Goal: Task Accomplishment & Management: Use online tool/utility

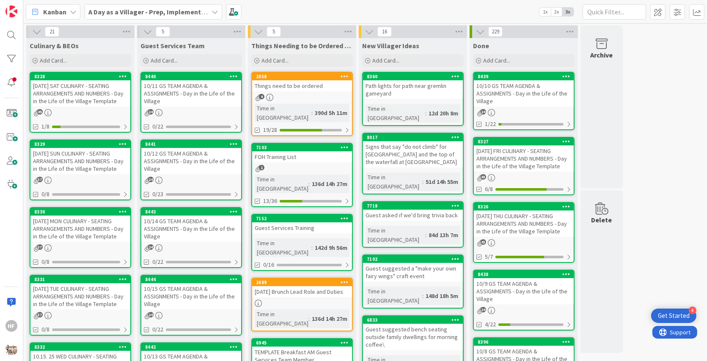
click at [96, 161] on div "[DATE] SUN CULINARY - SEATING ARRANGEMENTS AND NUMBERS - Day in the Life of the…" at bounding box center [80, 161] width 100 height 26
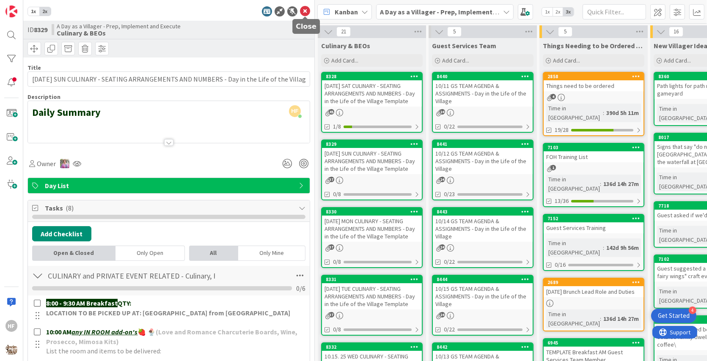
click at [304, 14] on icon at bounding box center [305, 11] width 10 height 10
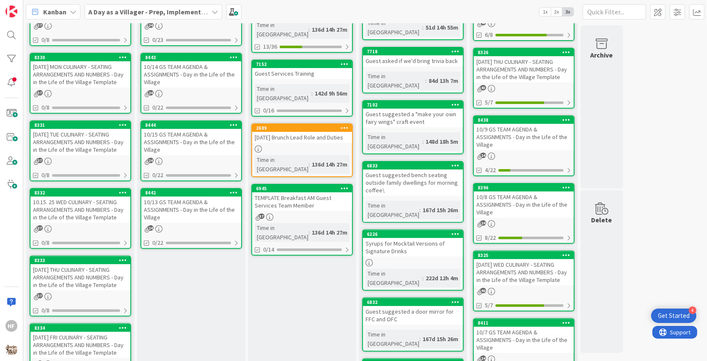
scroll to position [203, 0]
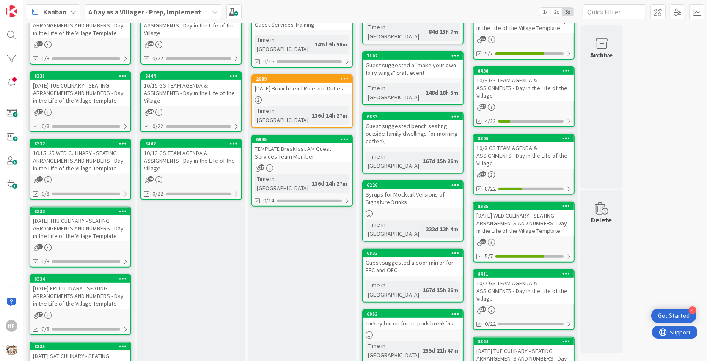
click at [101, 310] on div "[PHONE_NUMBER][DATE] FRI CULINARY - SEATING ARRANGEMENTS AND NUMBERS - Day in t…" at bounding box center [81, 305] width 102 height 61
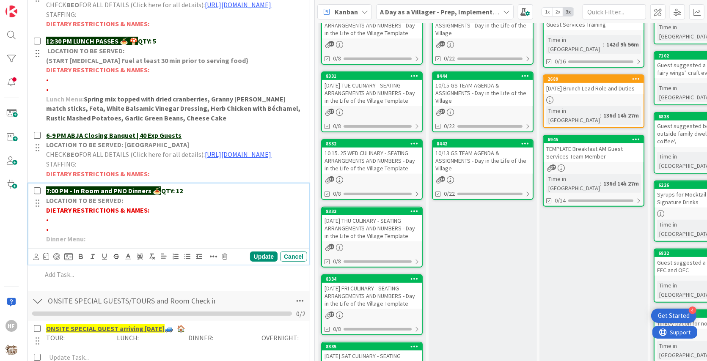
click at [66, 225] on p "•" at bounding box center [175, 220] width 258 height 10
click at [75, 225] on p "• Sawant- no beef no pork" at bounding box center [175, 220] width 258 height 10
click at [126, 224] on span "Sawant- 2A 2Y no beef no pork" at bounding box center [92, 219] width 87 height 8
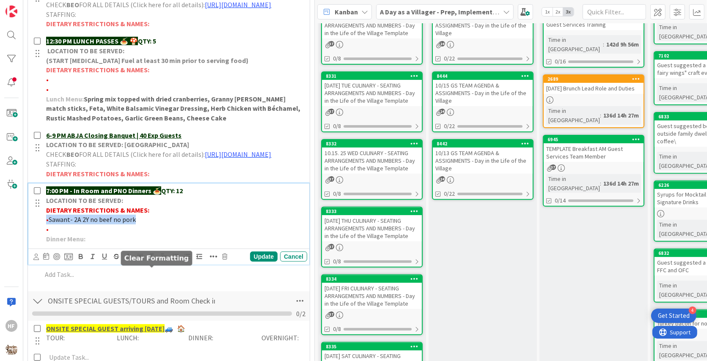
click at [152, 262] on button "button" at bounding box center [152, 257] width 12 height 10
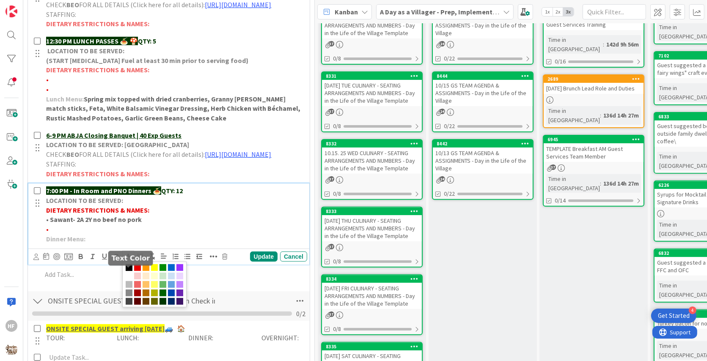
click at [131, 261] on icon at bounding box center [128, 257] width 8 height 8
click at [135, 271] on span at bounding box center [137, 267] width 7 height 7
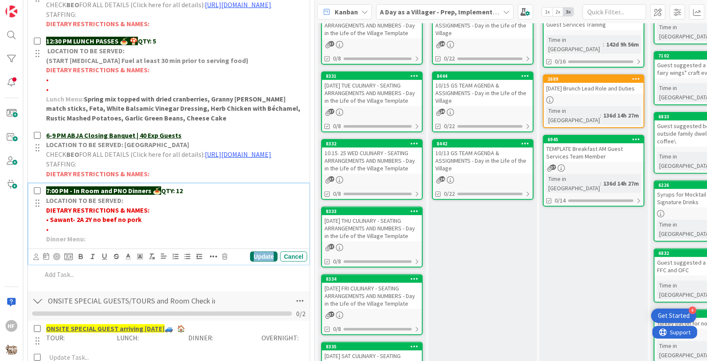
click at [271, 262] on div "Update" at bounding box center [263, 257] width 27 height 10
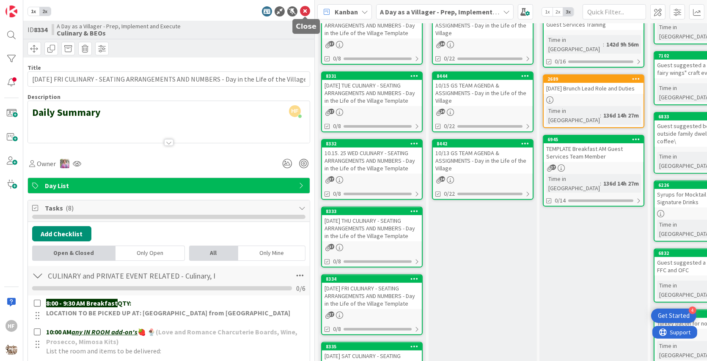
click at [305, 9] on icon at bounding box center [305, 11] width 10 height 10
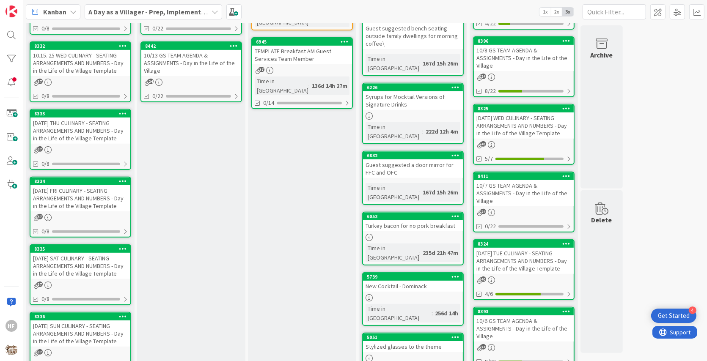
scroll to position [302, 0]
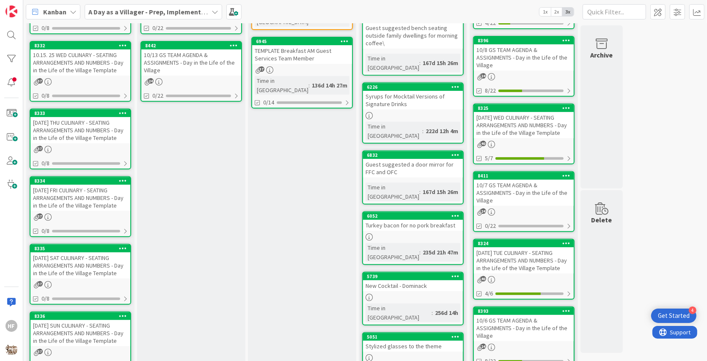
click at [93, 265] on div "[DATE] SAT CULINARY - SEATING ARRANGEMENTS AND NUMBERS - Day in the Life of the…" at bounding box center [80, 266] width 100 height 26
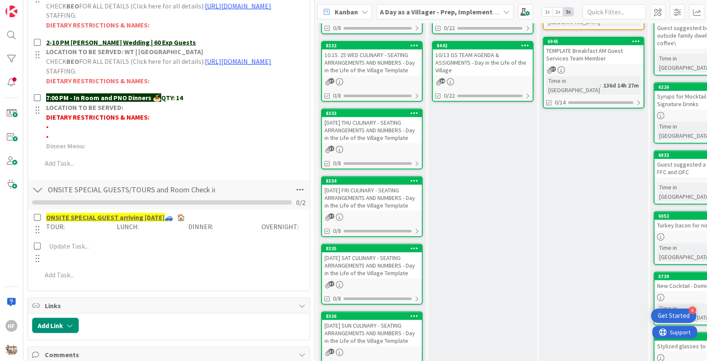
scroll to position [469, 0]
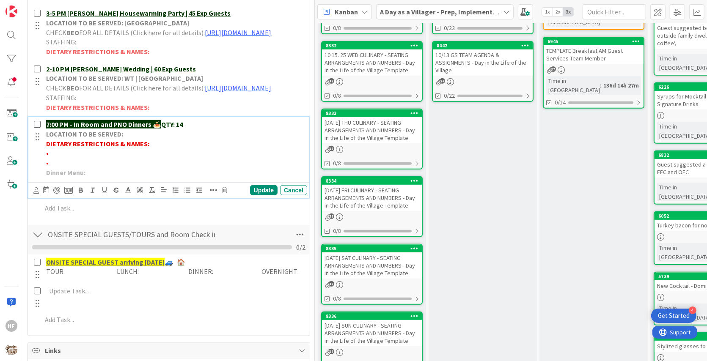
click at [69, 158] on p "•" at bounding box center [175, 153] width 258 height 10
click at [115, 157] on span "*1 Pescatarian/Vegetarian" at bounding box center [153, 153] width 77 height 8
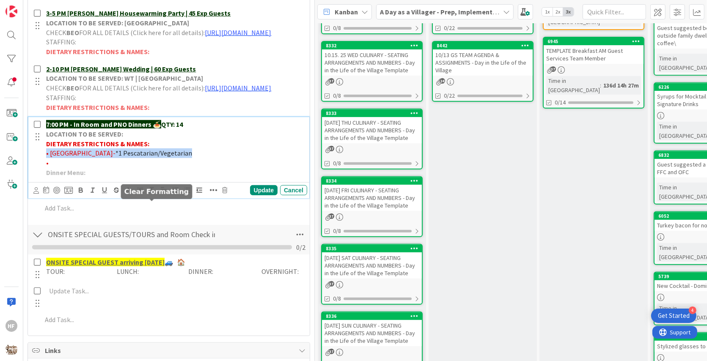
click at [152, 194] on icon "button" at bounding box center [152, 191] width 8 height 8
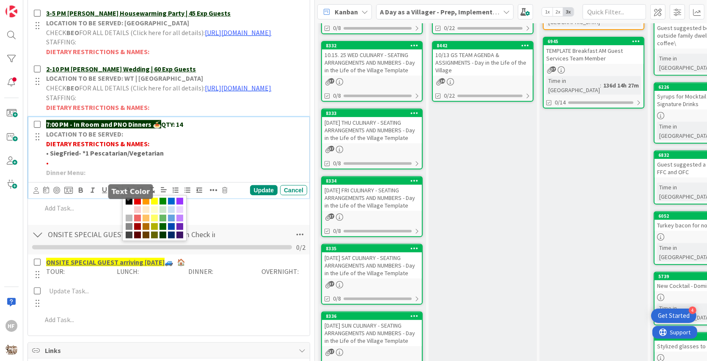
click at [131, 194] on icon at bounding box center [128, 191] width 8 height 8
click at [137, 205] on span at bounding box center [137, 201] width 7 height 7
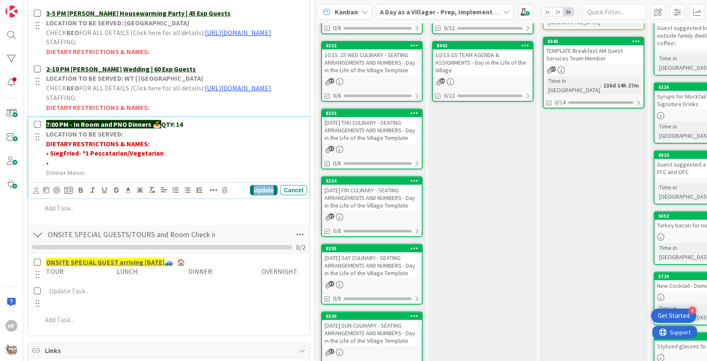
click at [267, 195] on div "Update" at bounding box center [263, 190] width 27 height 10
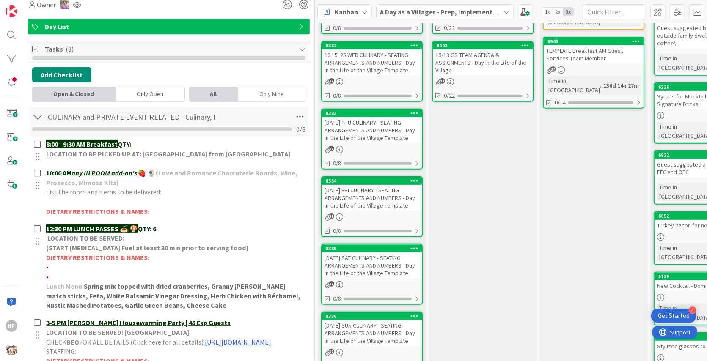
scroll to position [159, 0]
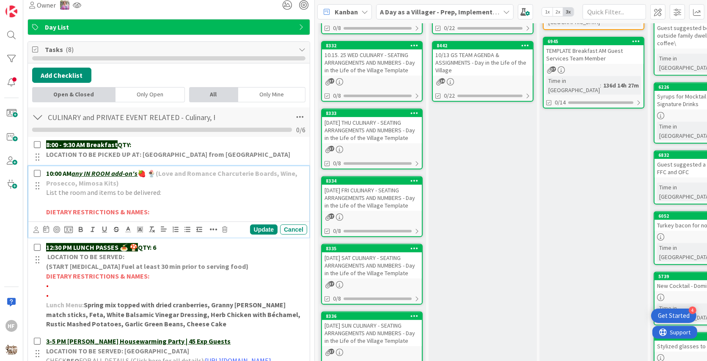
click at [165, 192] on p "List the room and items to be delivered:" at bounding box center [175, 193] width 258 height 10
click at [267, 191] on span "TH King (112)- Prosecco and choco char boar" at bounding box center [225, 192] width 129 height 8
drag, startPoint x: 291, startPoint y: 190, endPoint x: 160, endPoint y: 194, distance: 131.2
click at [160, 194] on p "List the room and items to be delivered: TH King (112)- Prosecco and choco char…" at bounding box center [175, 193] width 258 height 10
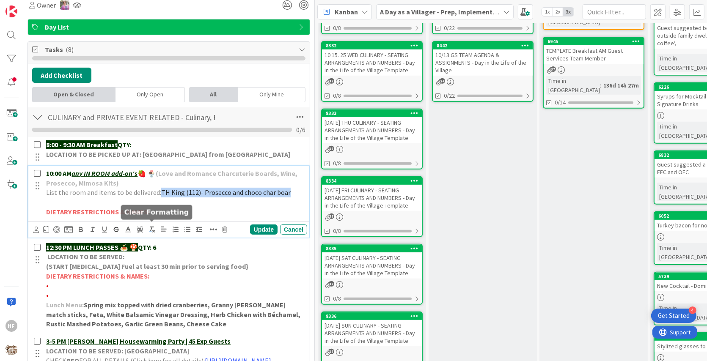
click at [151, 227] on icon "button" at bounding box center [152, 230] width 8 height 8
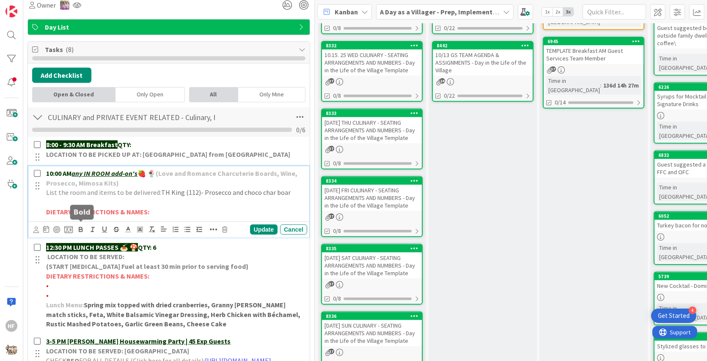
click at [79, 231] on icon "button" at bounding box center [81, 230] width 8 height 8
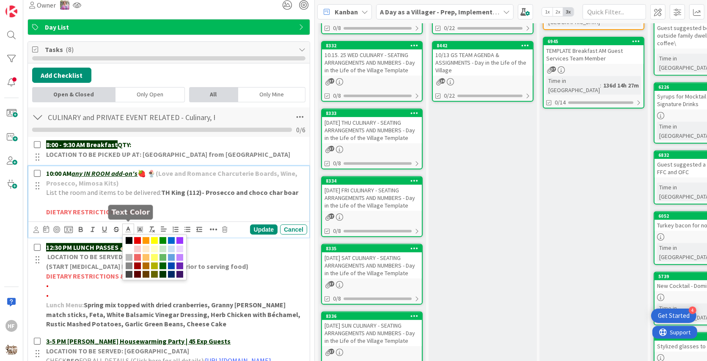
click at [129, 231] on icon at bounding box center [128, 230] width 8 height 8
click at [137, 237] on span at bounding box center [137, 240] width 7 height 7
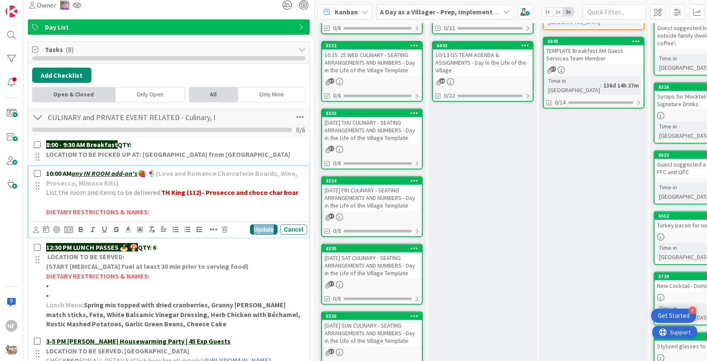
click at [272, 228] on div "Update" at bounding box center [263, 230] width 27 height 10
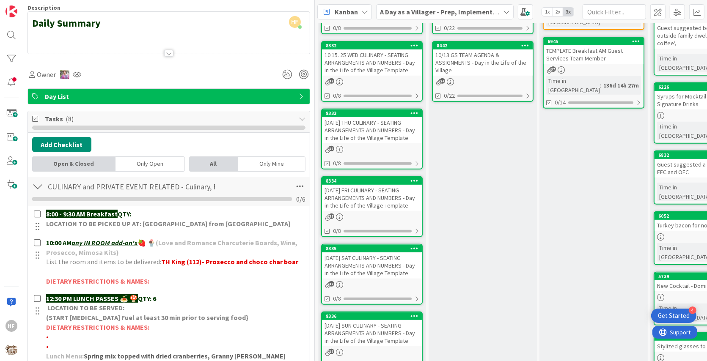
scroll to position [0, 0]
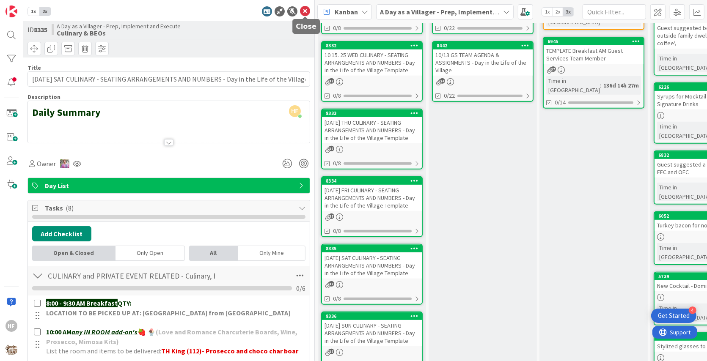
click at [306, 13] on icon at bounding box center [305, 11] width 10 height 10
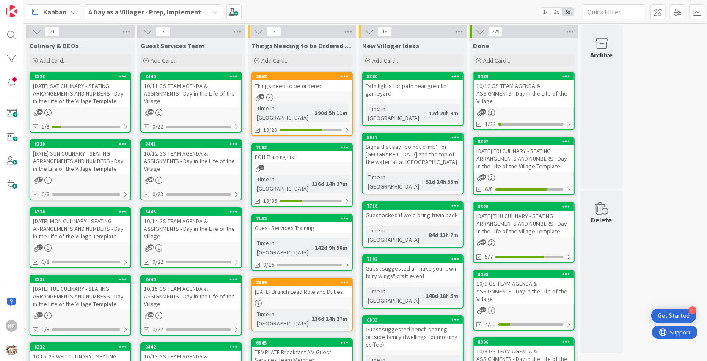
click at [89, 98] on div "[DATE] SAT CULINARY - SEATING ARRANGEMENTS AND NUMBERS - Day in the Life of the…" at bounding box center [80, 93] width 100 height 26
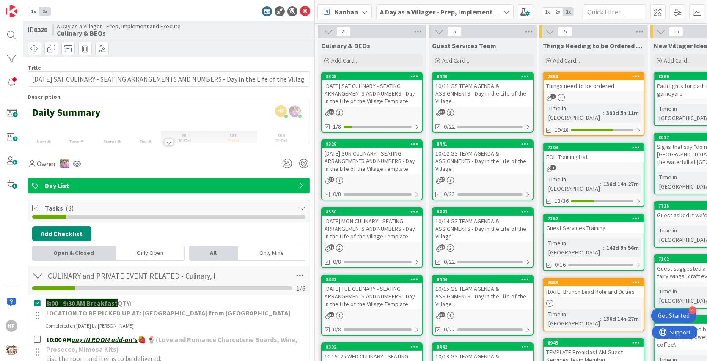
click at [245, 134] on div at bounding box center [169, 132] width 282 height 22
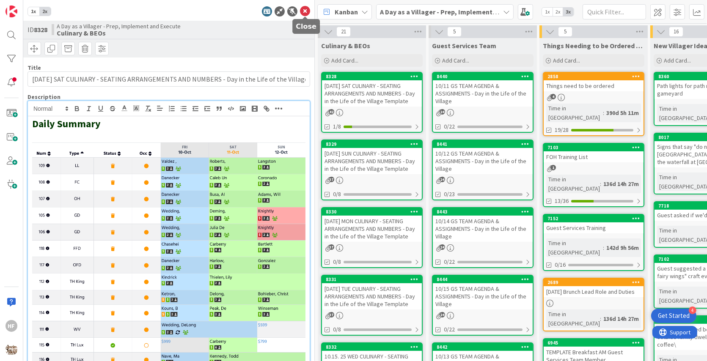
click at [302, 10] on icon at bounding box center [305, 11] width 10 height 10
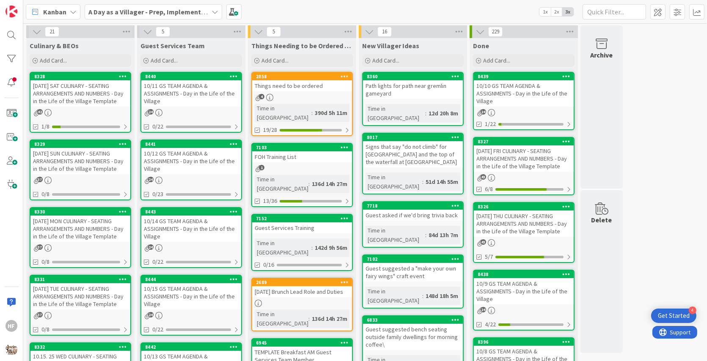
click at [182, 15] on b "A Day as a Villager - Prep, Implement and Execute" at bounding box center [163, 12] width 151 height 8
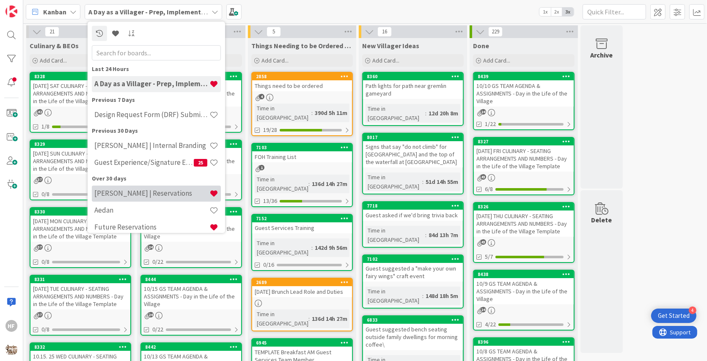
click at [166, 194] on h4 "[PERSON_NAME] | Reservations" at bounding box center [151, 193] width 115 height 8
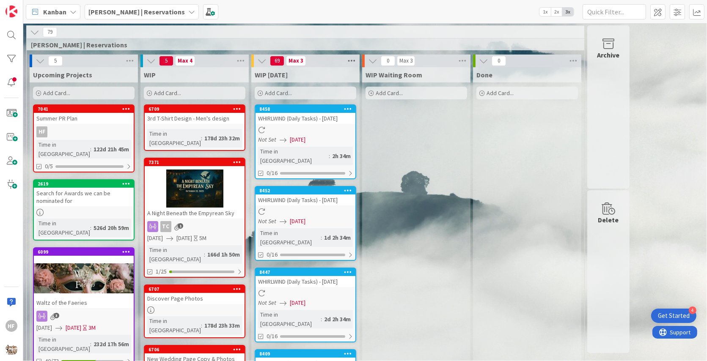
click at [356, 60] on icon at bounding box center [351, 61] width 11 height 13
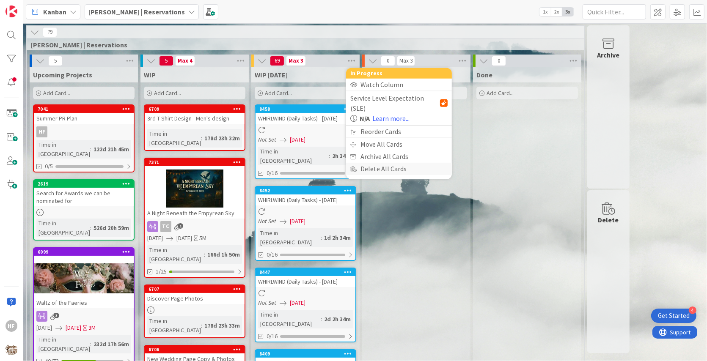
click at [410, 163] on div "Delete All Cards" at bounding box center [399, 169] width 106 height 12
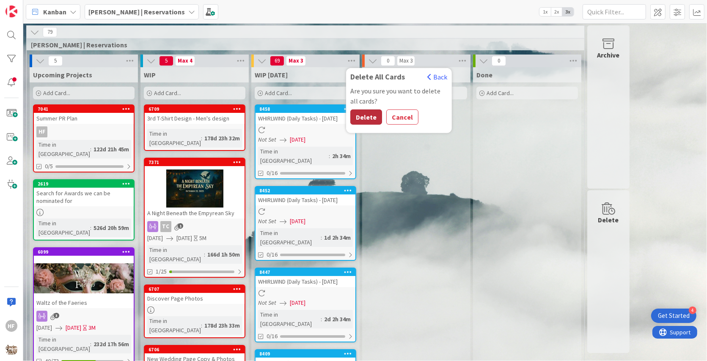
click at [368, 116] on button "Delete" at bounding box center [366, 117] width 32 height 15
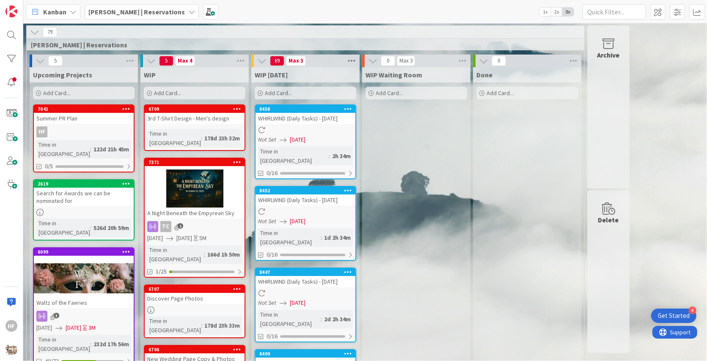
click at [351, 60] on icon at bounding box center [351, 61] width 11 height 13
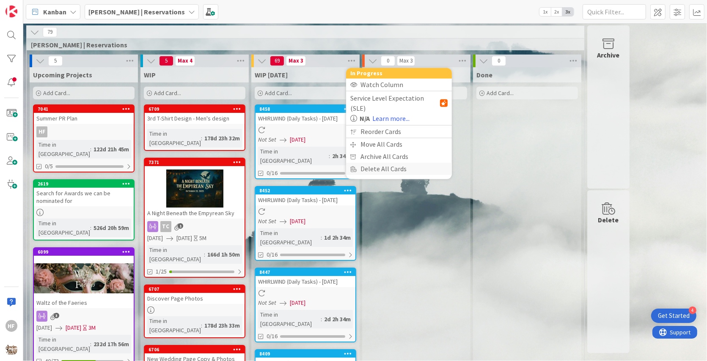
click at [385, 163] on div "Delete All Cards" at bounding box center [399, 169] width 106 height 12
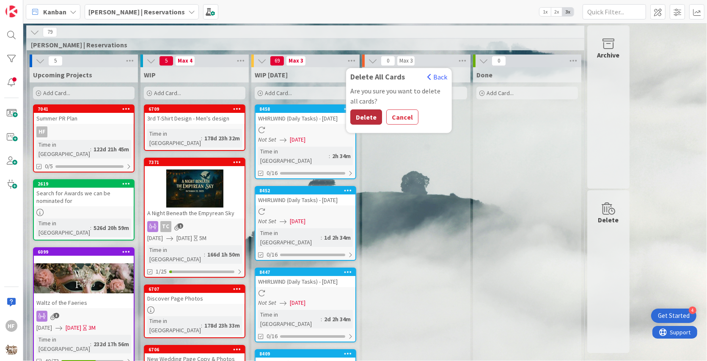
click at [364, 114] on button "Delete" at bounding box center [366, 117] width 32 height 15
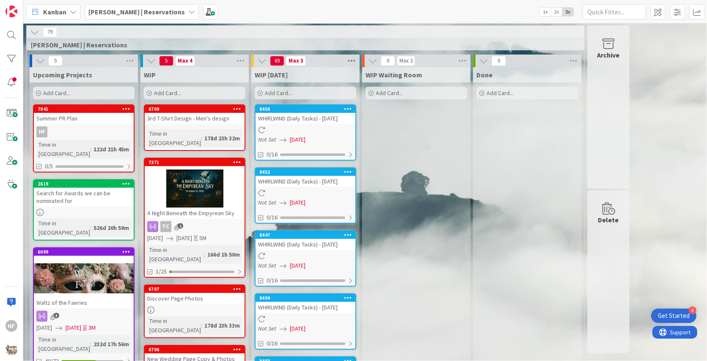
click at [351, 60] on icon at bounding box center [351, 61] width 11 height 13
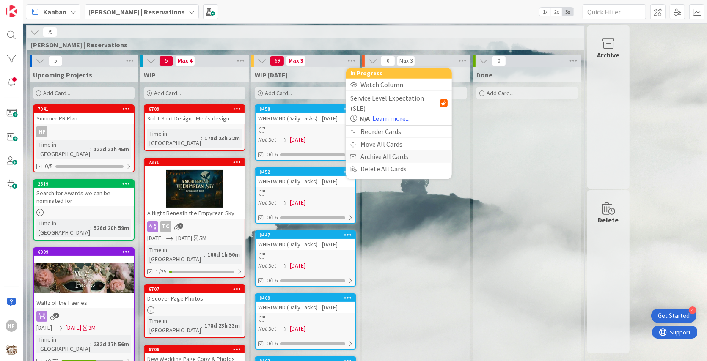
click at [378, 151] on div "Archive All Cards" at bounding box center [399, 157] width 106 height 12
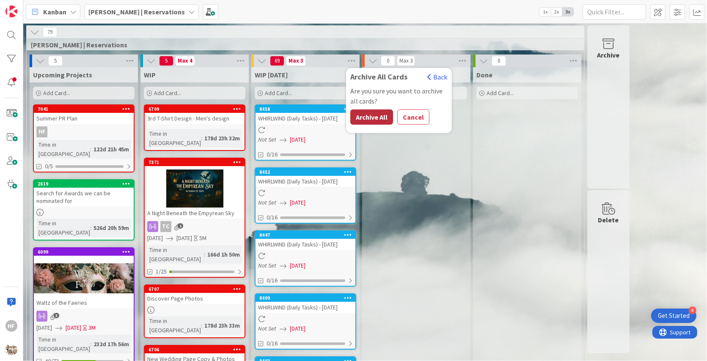
click at [371, 121] on button "Archive All" at bounding box center [371, 117] width 43 height 15
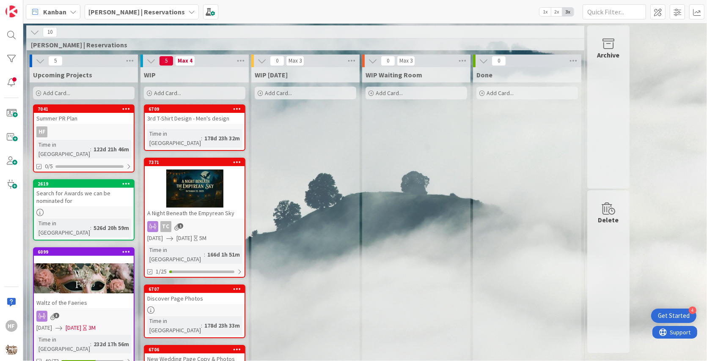
click at [96, 18] on div "[PERSON_NAME] | Reservations" at bounding box center [142, 11] width 114 height 15
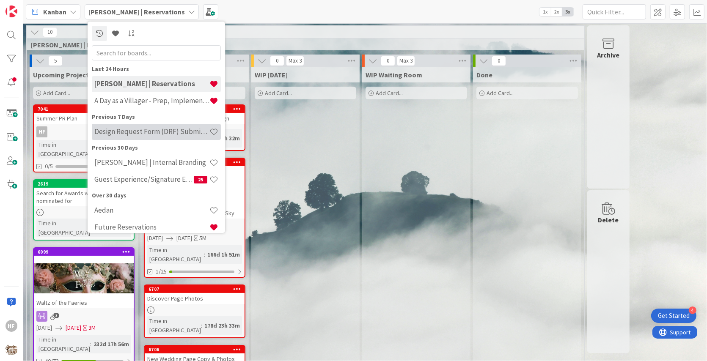
click at [148, 129] on h4 "Design Request Form (DRF) Submittals" at bounding box center [151, 131] width 115 height 8
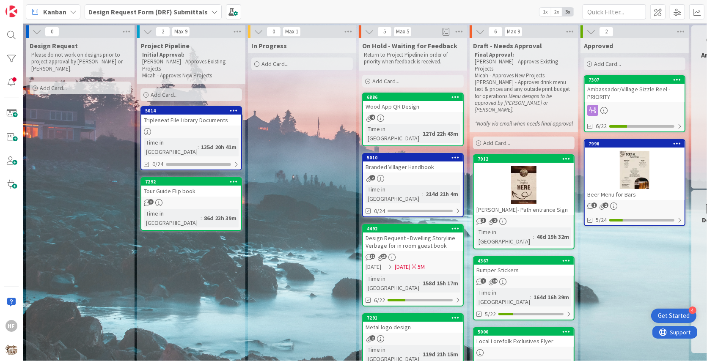
click at [175, 13] on b "Design Request Form (DRF) Submittals" at bounding box center [147, 12] width 119 height 8
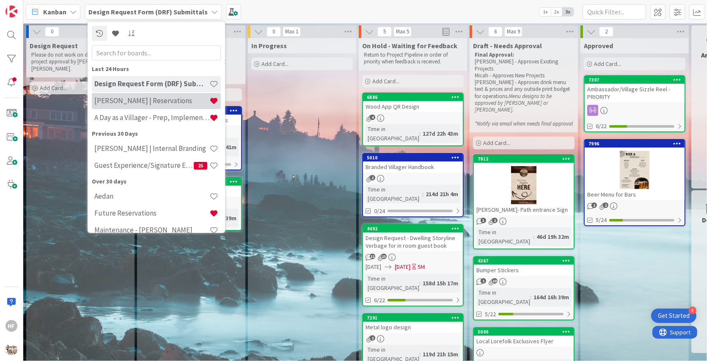
click at [175, 102] on h4 "[PERSON_NAME] | Reservations" at bounding box center [151, 100] width 115 height 8
